Goal: Task Accomplishment & Management: Manage account settings

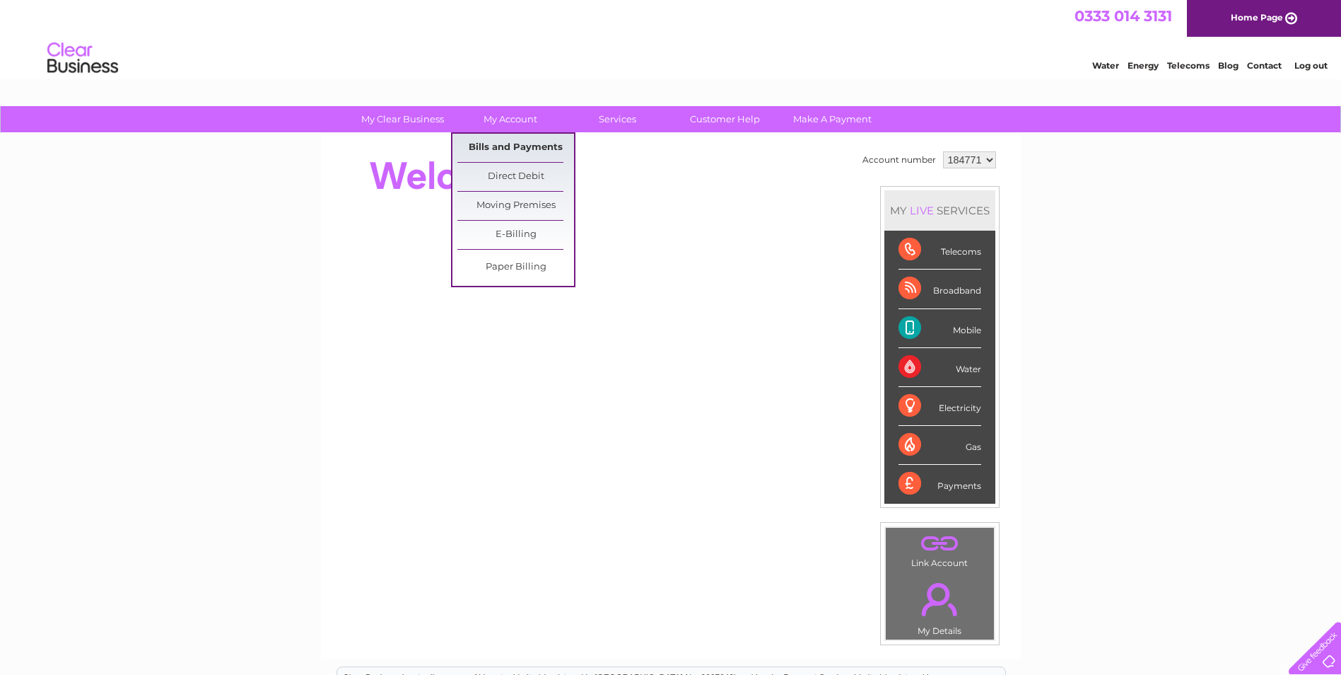
click at [508, 151] on link "Bills and Payments" at bounding box center [516, 148] width 117 height 28
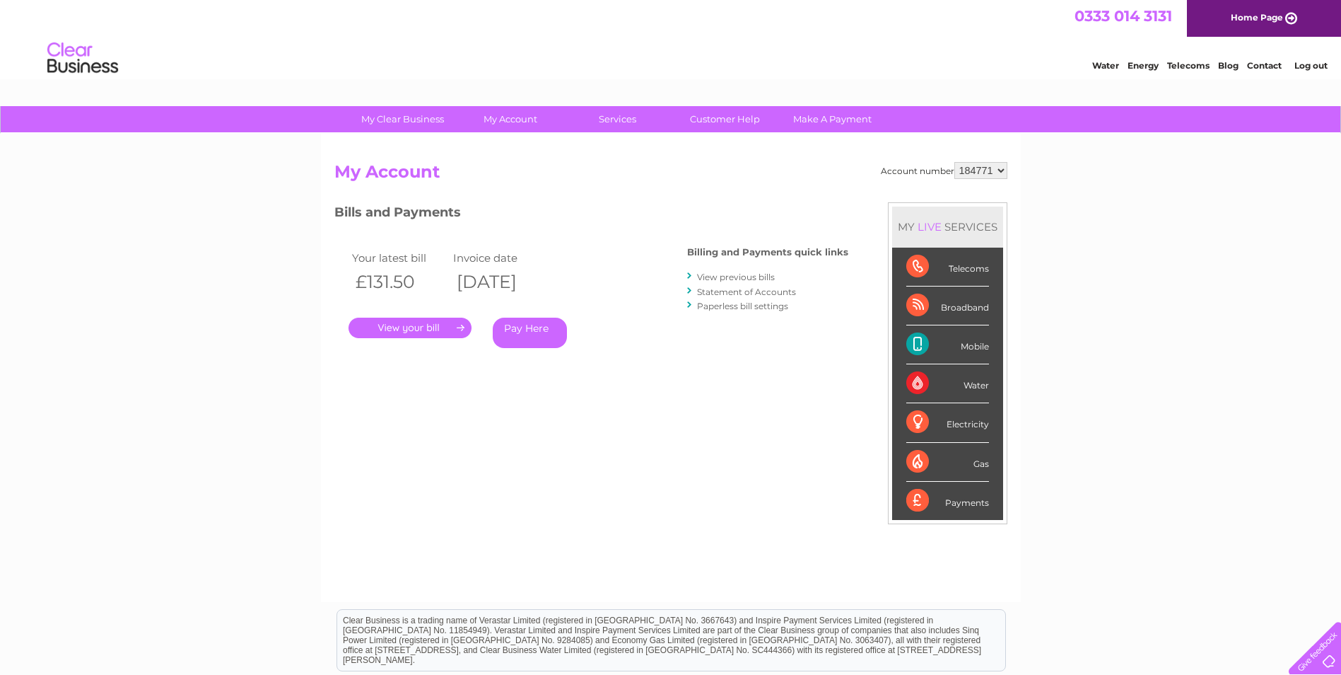
click at [436, 326] on link "." at bounding box center [410, 328] width 123 height 21
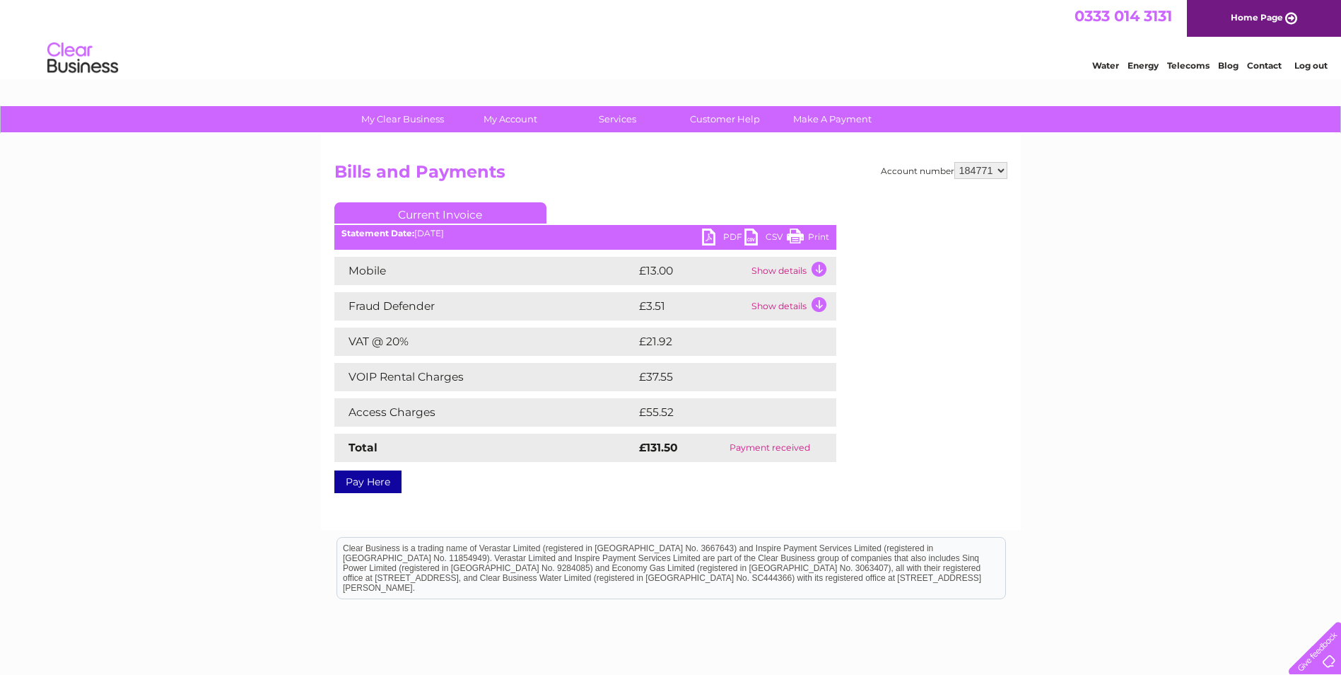
click at [805, 237] on link "Print" at bounding box center [808, 238] width 42 height 21
